Goal: Information Seeking & Learning: Check status

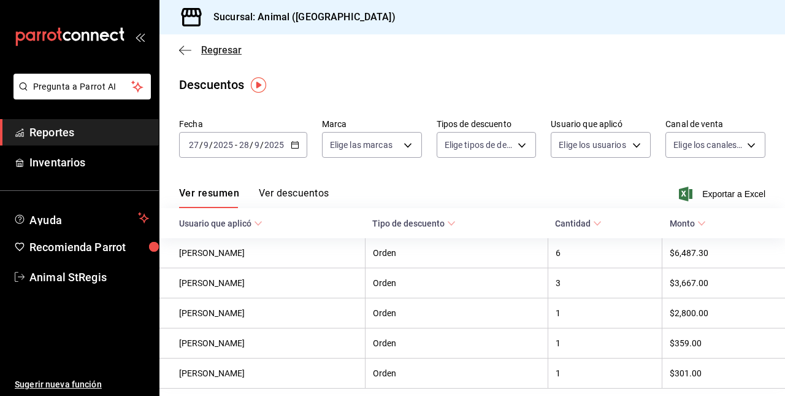
click at [187, 46] on icon "button" at bounding box center [185, 50] width 12 height 11
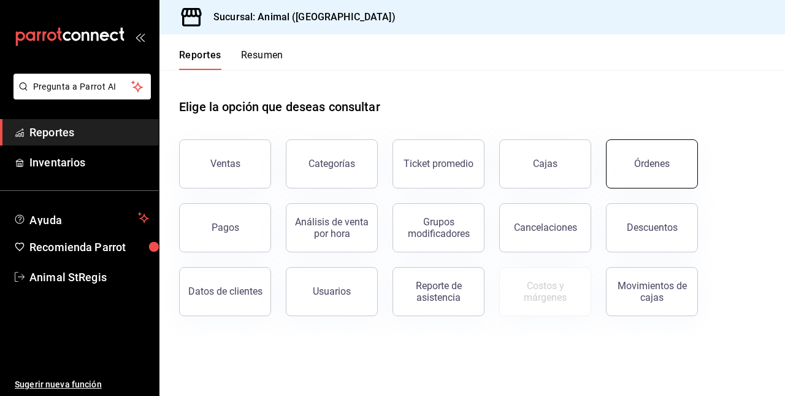
click at [611, 167] on button "Órdenes" at bounding box center [652, 163] width 92 height 49
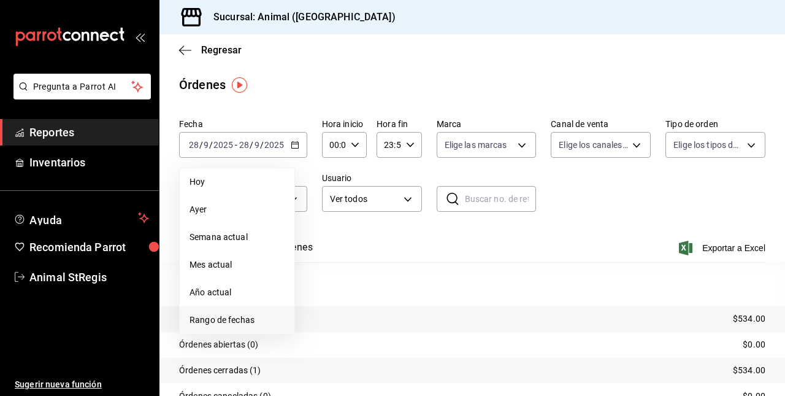
click at [227, 314] on span "Rango de fechas" at bounding box center [237, 320] width 95 height 13
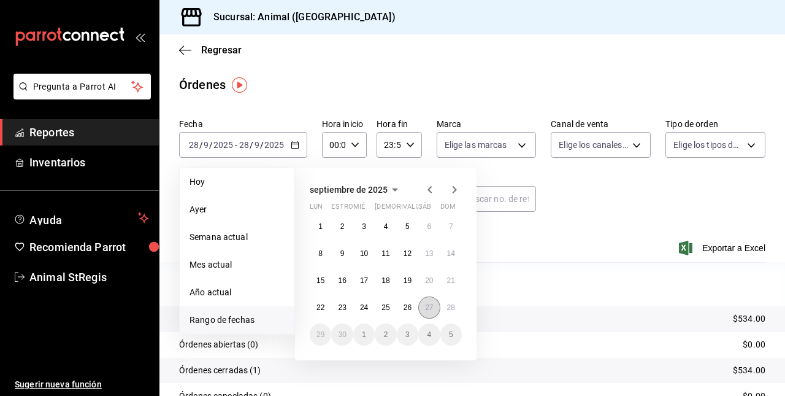
click at [428, 299] on button "27" at bounding box center [428, 307] width 21 height 22
click at [450, 307] on abbr "28" at bounding box center [451, 307] width 8 height 9
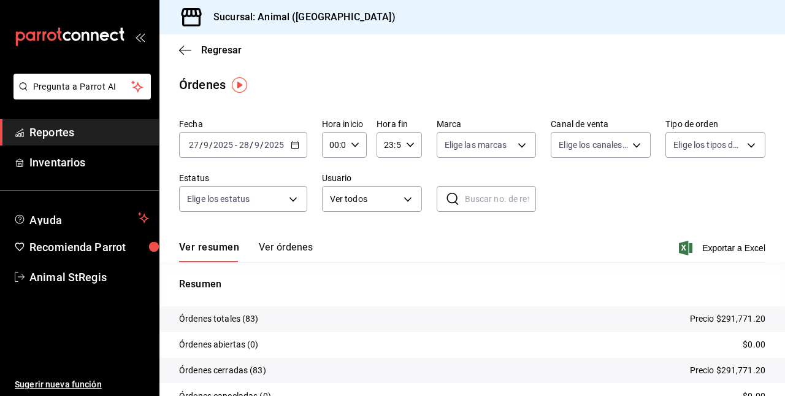
click at [356, 139] on div "00:00 Hora inicio" at bounding box center [344, 145] width 45 height 26
click at [333, 202] on span "01" at bounding box center [332, 206] width 2 height 10
type input "01:00"
click at [333, 202] on span "05" at bounding box center [332, 201] width 2 height 10
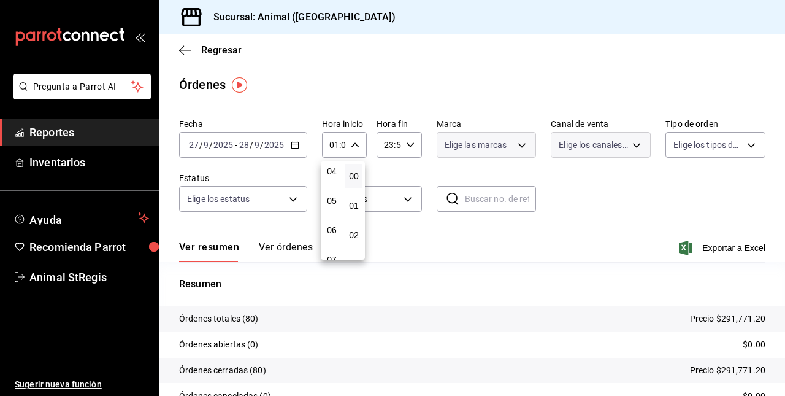
type input "05:00"
click at [406, 149] on div at bounding box center [392, 198] width 785 height 396
click at [412, 147] on div "23:59 Hora fin" at bounding box center [399, 145] width 45 height 26
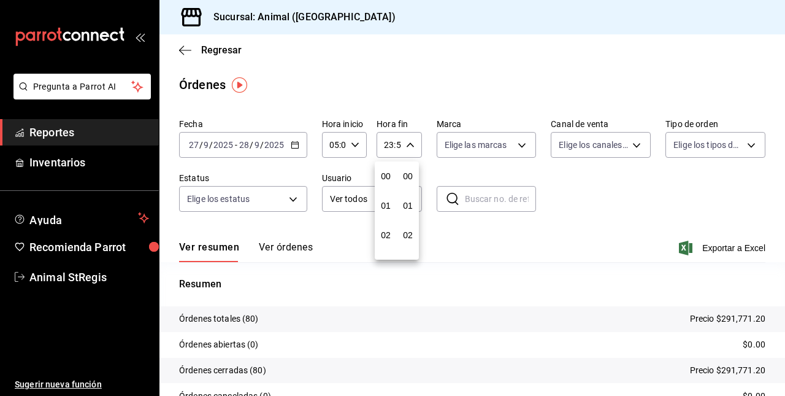
scroll to position [1669, 0]
click at [382, 209] on button "22" at bounding box center [385, 215] width 17 height 25
type input "22:59"
click at [389, 220] on button "05" at bounding box center [385, 225] width 17 height 25
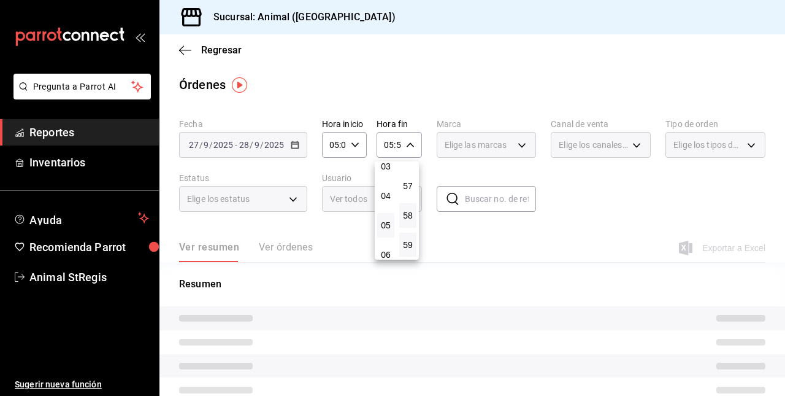
click at [414, 211] on button "58" at bounding box center [407, 215] width 17 height 25
type input "05:58"
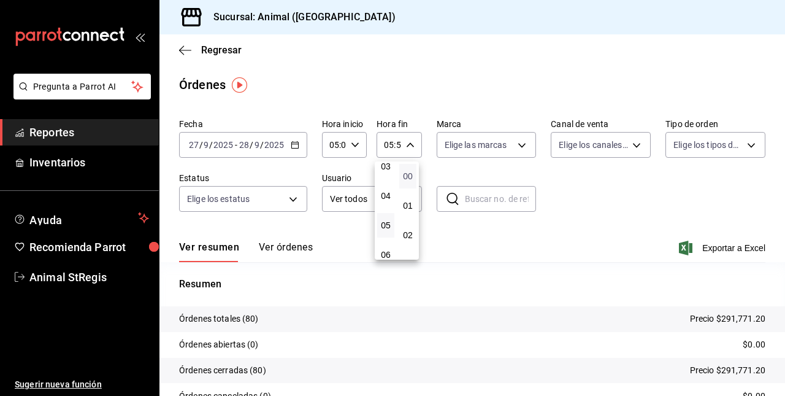
click at [407, 171] on span "00" at bounding box center [408, 176] width 2 height 10
type input "05:00"
click at [715, 244] on div at bounding box center [392, 198] width 785 height 396
click at [715, 244] on font "Exportar a Excel" at bounding box center [734, 248] width 63 height 10
click at [190, 44] on div "Regresar" at bounding box center [473, 49] width 626 height 31
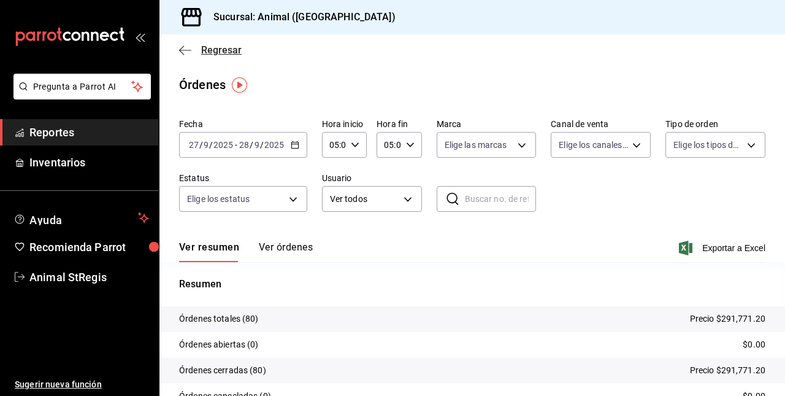
click at [188, 47] on icon "button" at bounding box center [185, 50] width 12 height 11
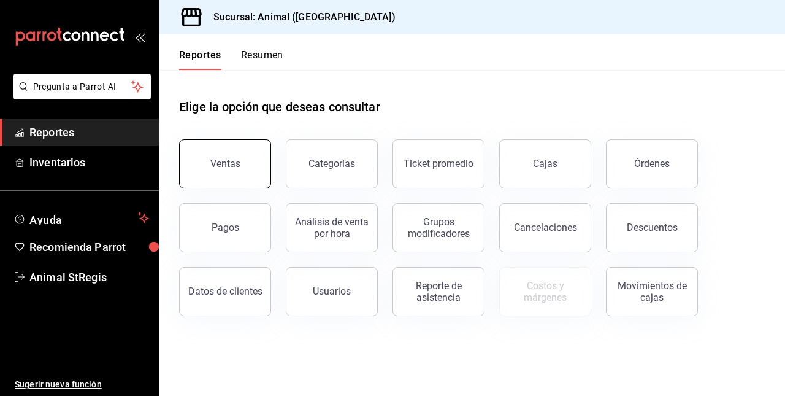
click at [221, 166] on div "Ventas" at bounding box center [225, 164] width 30 height 12
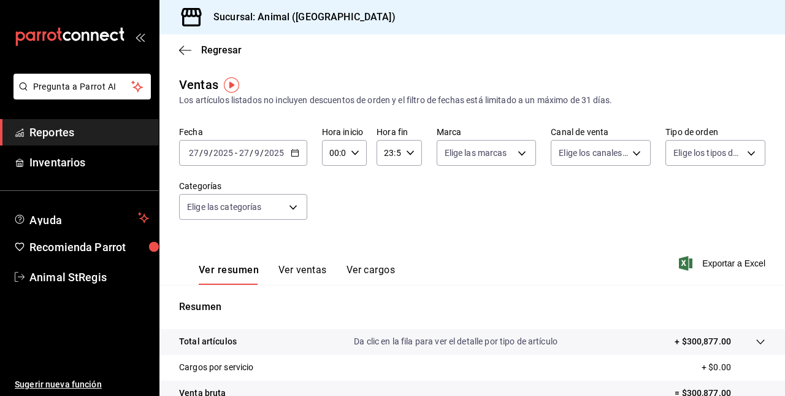
click at [297, 149] on \(Stroke\) "button" at bounding box center [297, 149] width 1 height 1
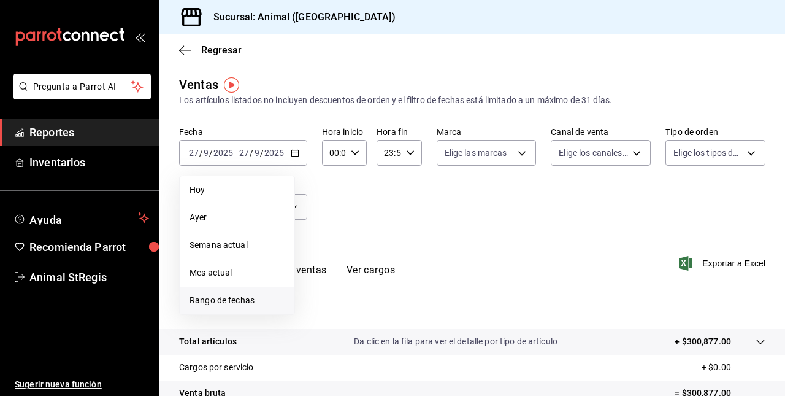
click at [243, 291] on li "Rango de fechas" at bounding box center [237, 301] width 115 height 28
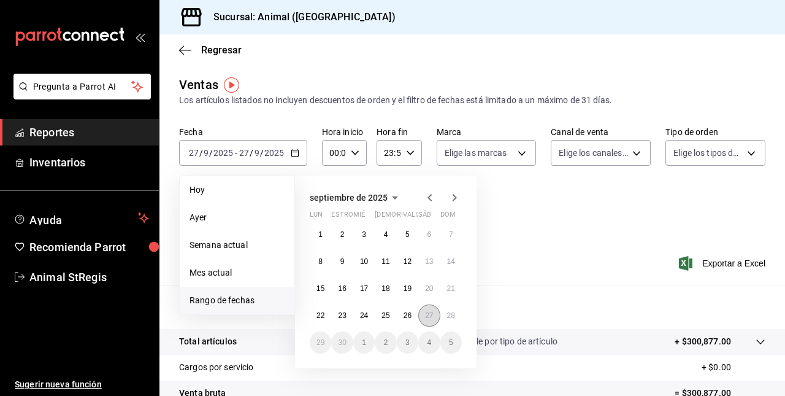
click at [431, 310] on button "27" at bounding box center [428, 315] width 21 height 22
click at [458, 313] on button "28" at bounding box center [451, 315] width 21 height 22
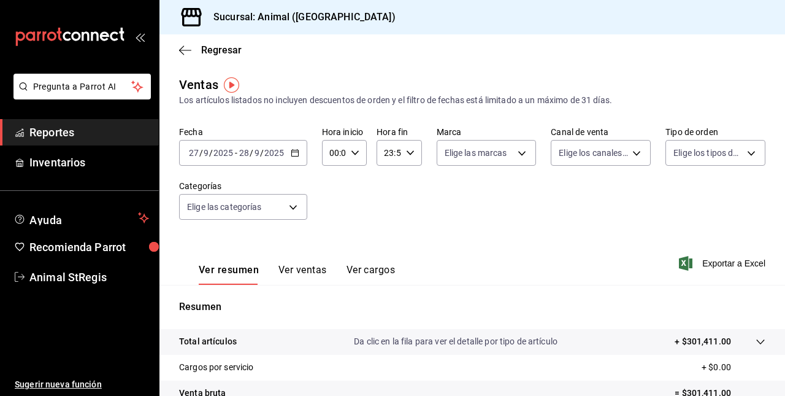
click at [353, 161] on div "00:00 Hora inicio" at bounding box center [344, 153] width 45 height 26
click at [336, 201] on button "01" at bounding box center [331, 213] width 17 height 25
type input "01:00"
click at [331, 231] on span "05" at bounding box center [332, 233] width 2 height 10
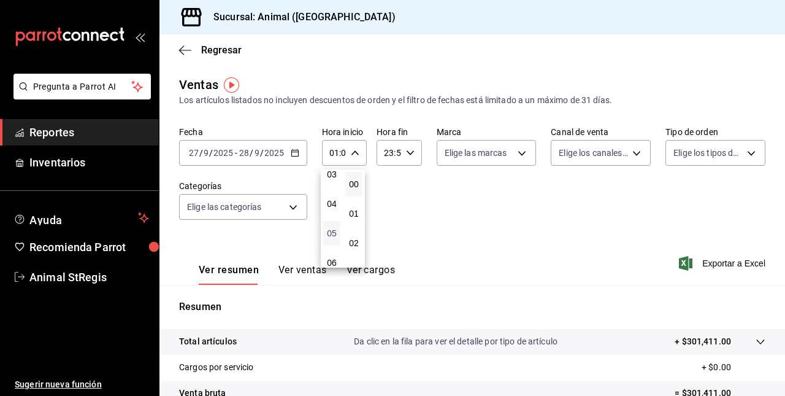
type input "05:00"
click at [405, 146] on div at bounding box center [392, 198] width 785 height 396
click at [407, 156] on icon "button" at bounding box center [410, 152] width 9 height 9
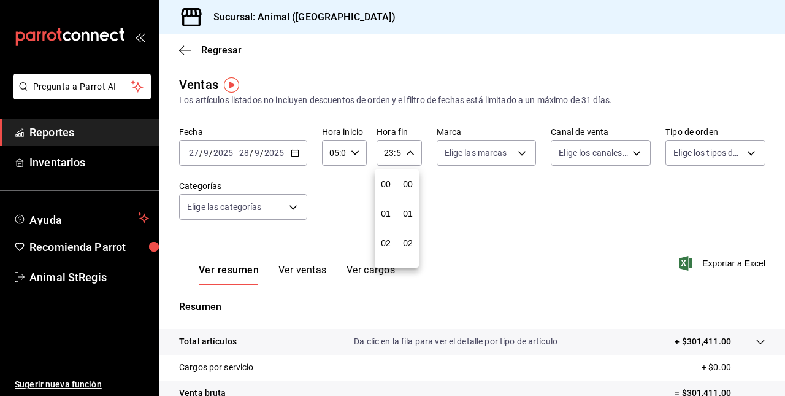
scroll to position [1669, 0]
click at [387, 195] on span "21" at bounding box center [386, 194] width 2 height 10
type input "21:59"
click at [390, 195] on button "05" at bounding box center [385, 189] width 17 height 25
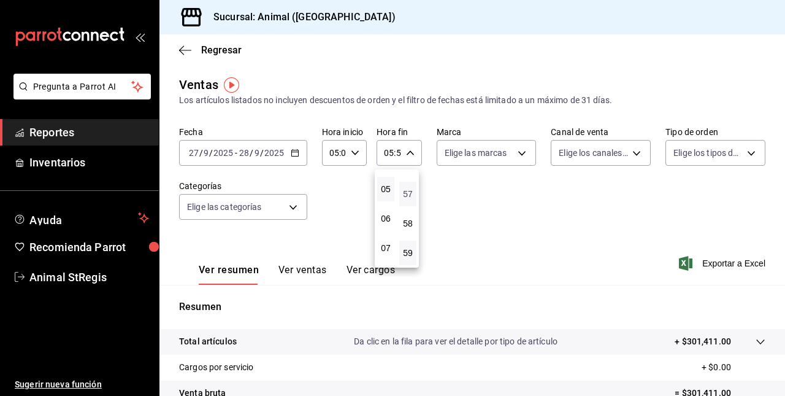
click at [409, 195] on span "57" at bounding box center [408, 194] width 2 height 10
type input "05:57"
click at [412, 195] on button "00" at bounding box center [407, 184] width 17 height 25
type input "05:00"
click at [755, 341] on div at bounding box center [392, 198] width 785 height 396
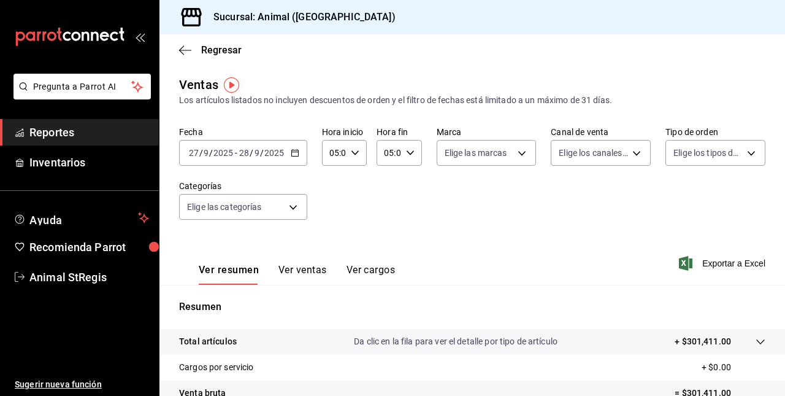
click at [757, 343] on icon at bounding box center [761, 341] width 8 height 5
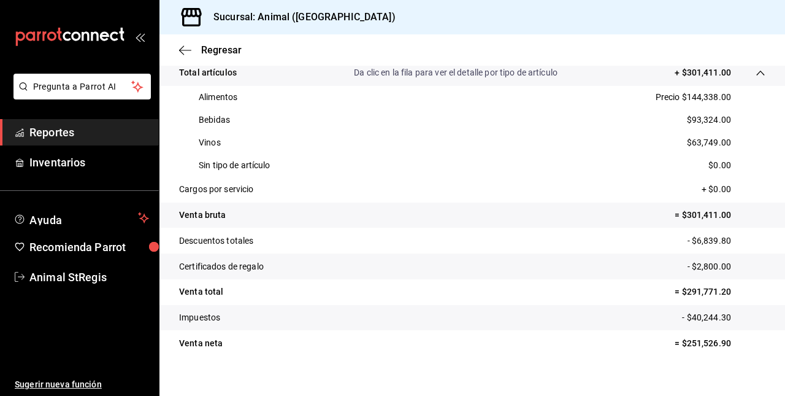
scroll to position [270, 0]
